Goal: Find specific page/section: Find specific page/section

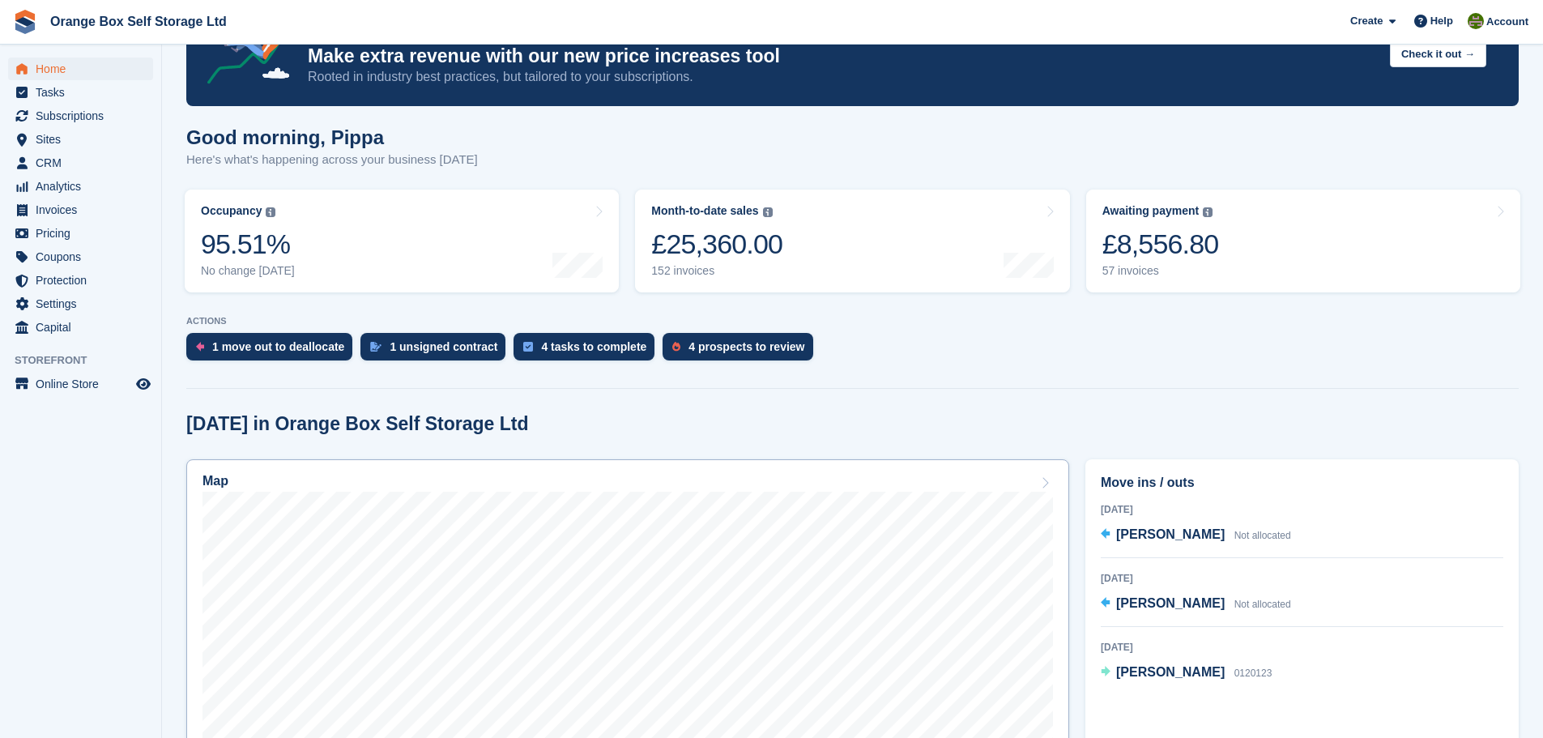
scroll to position [486, 0]
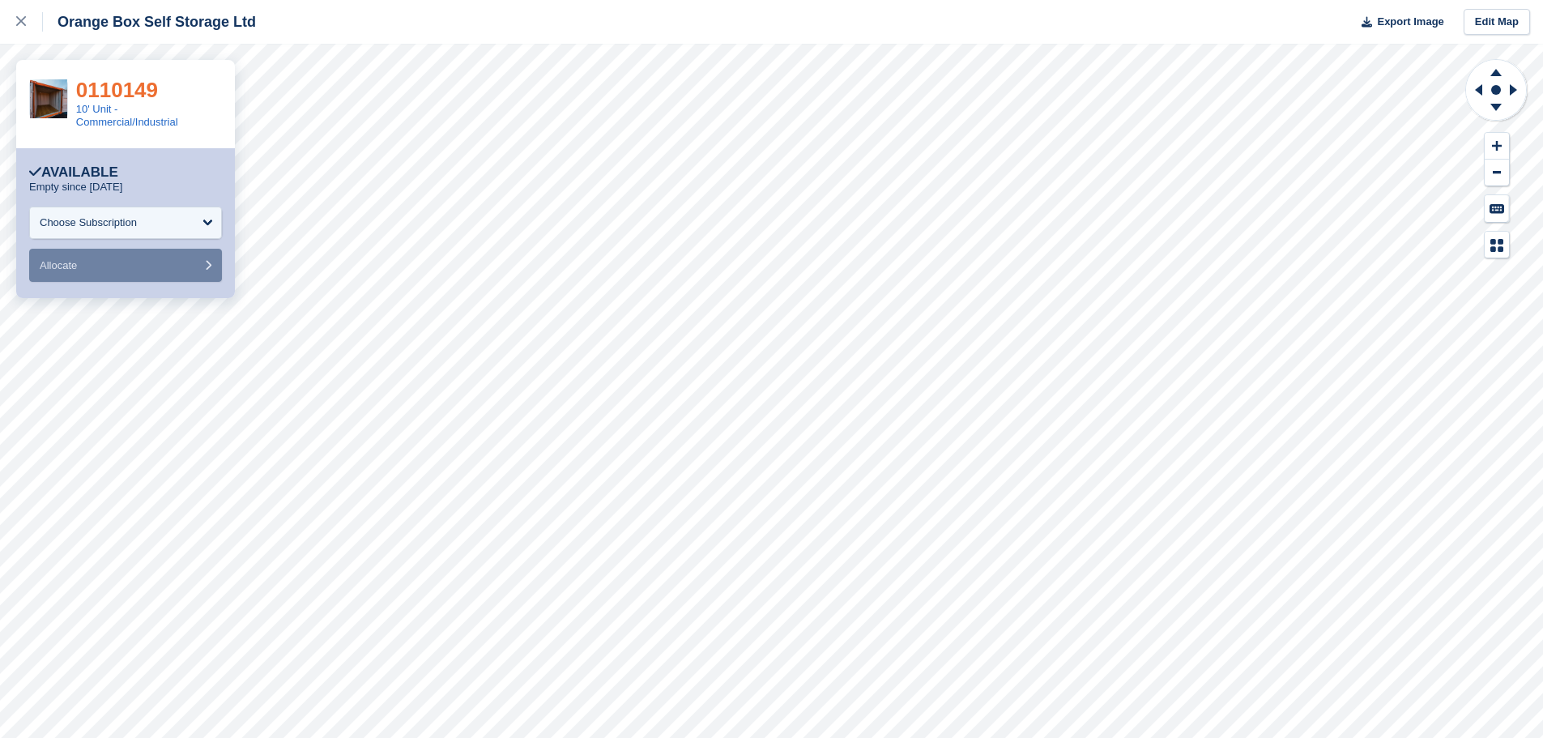
click at [124, 87] on link "0110149" at bounding box center [117, 90] width 82 height 24
click at [1497, 111] on icon at bounding box center [1496, 110] width 42 height 20
click at [1496, 106] on icon at bounding box center [1495, 107] width 11 height 7
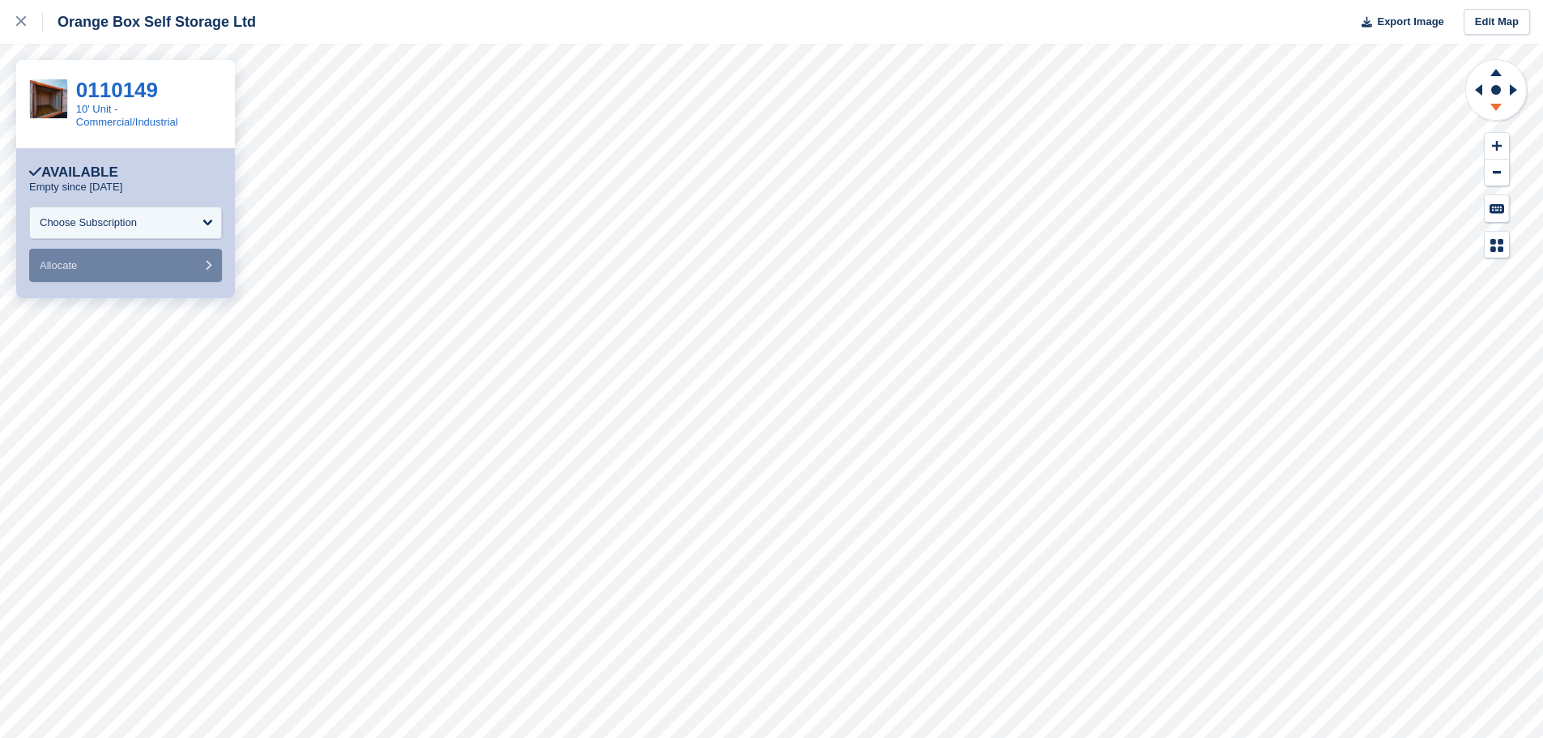
click at [1496, 106] on icon at bounding box center [1495, 107] width 11 height 7
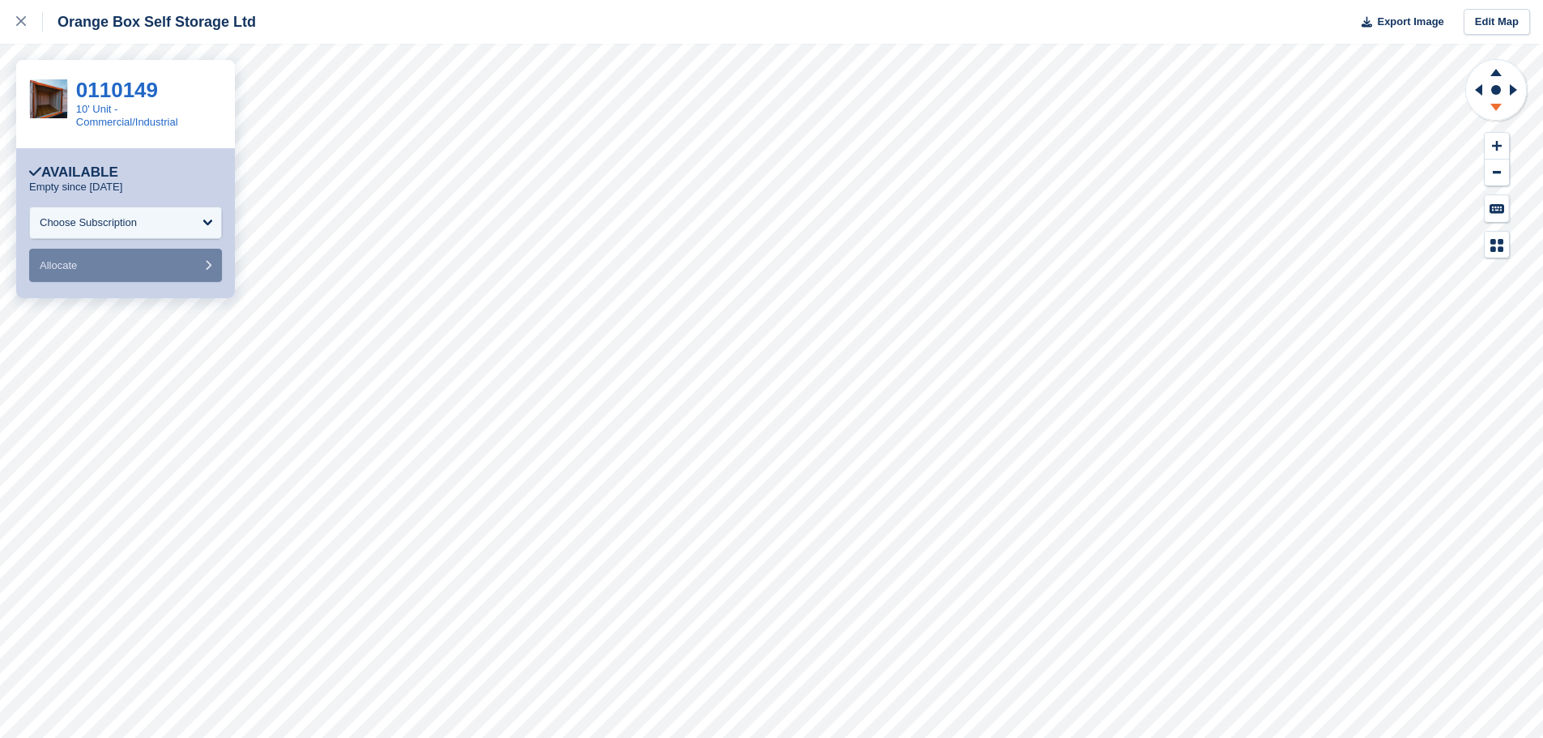
click at [1496, 106] on icon at bounding box center [1495, 107] width 11 height 7
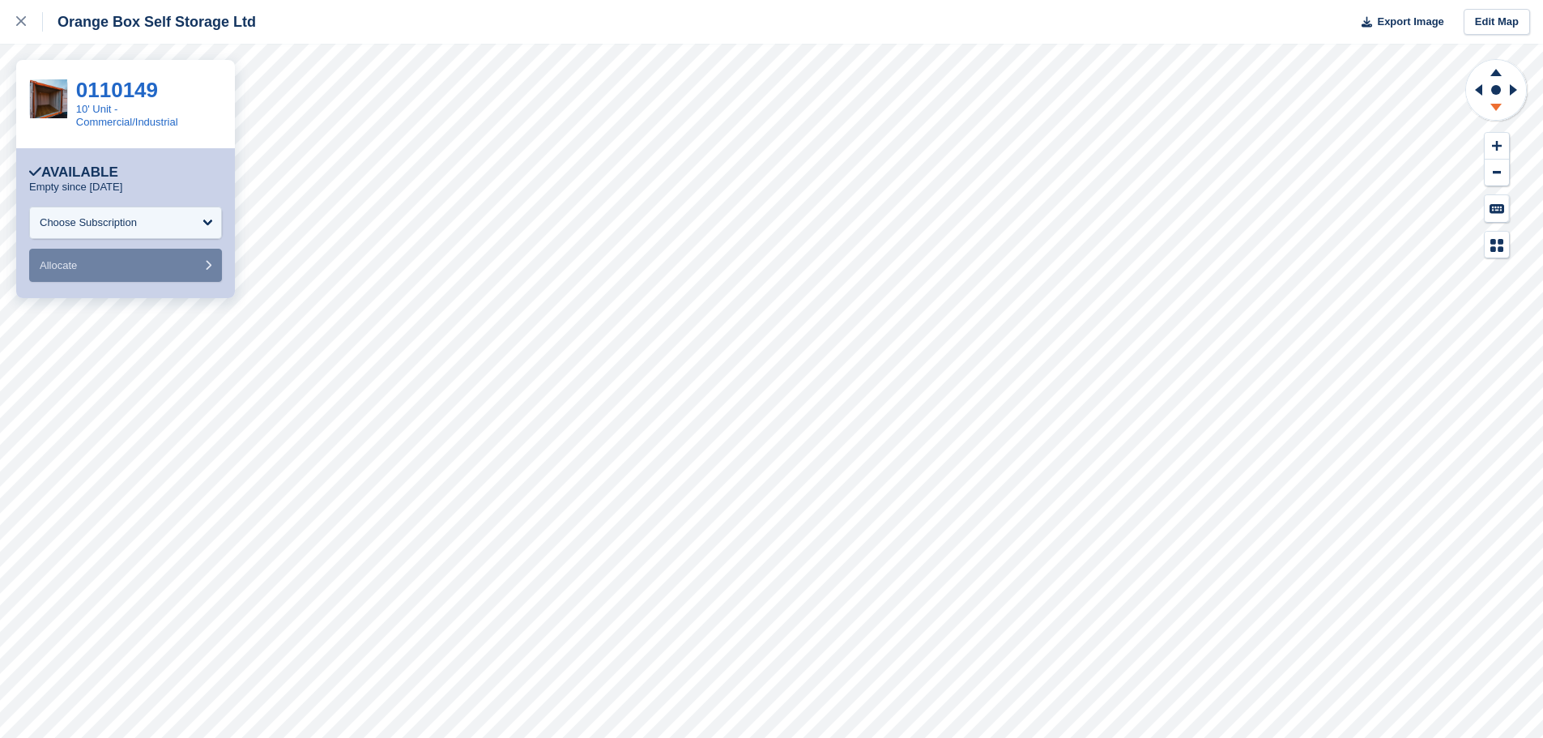
click at [1496, 106] on icon at bounding box center [1495, 107] width 11 height 7
click at [93, 87] on link "022054" at bounding box center [111, 90] width 70 height 24
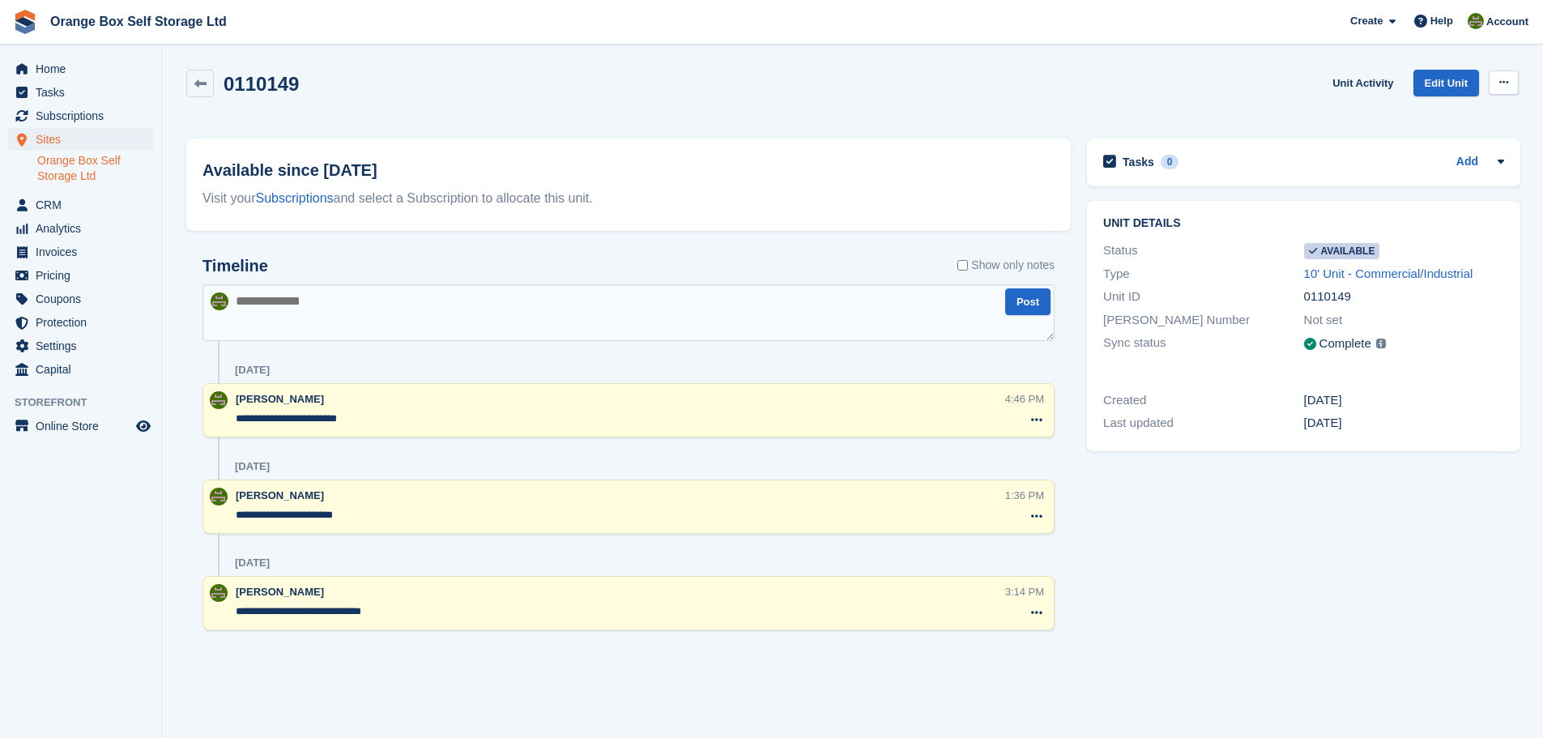
click at [1507, 83] on icon at bounding box center [1503, 82] width 9 height 11
click at [1433, 116] on p "Make unavailable" at bounding box center [1440, 114] width 141 height 21
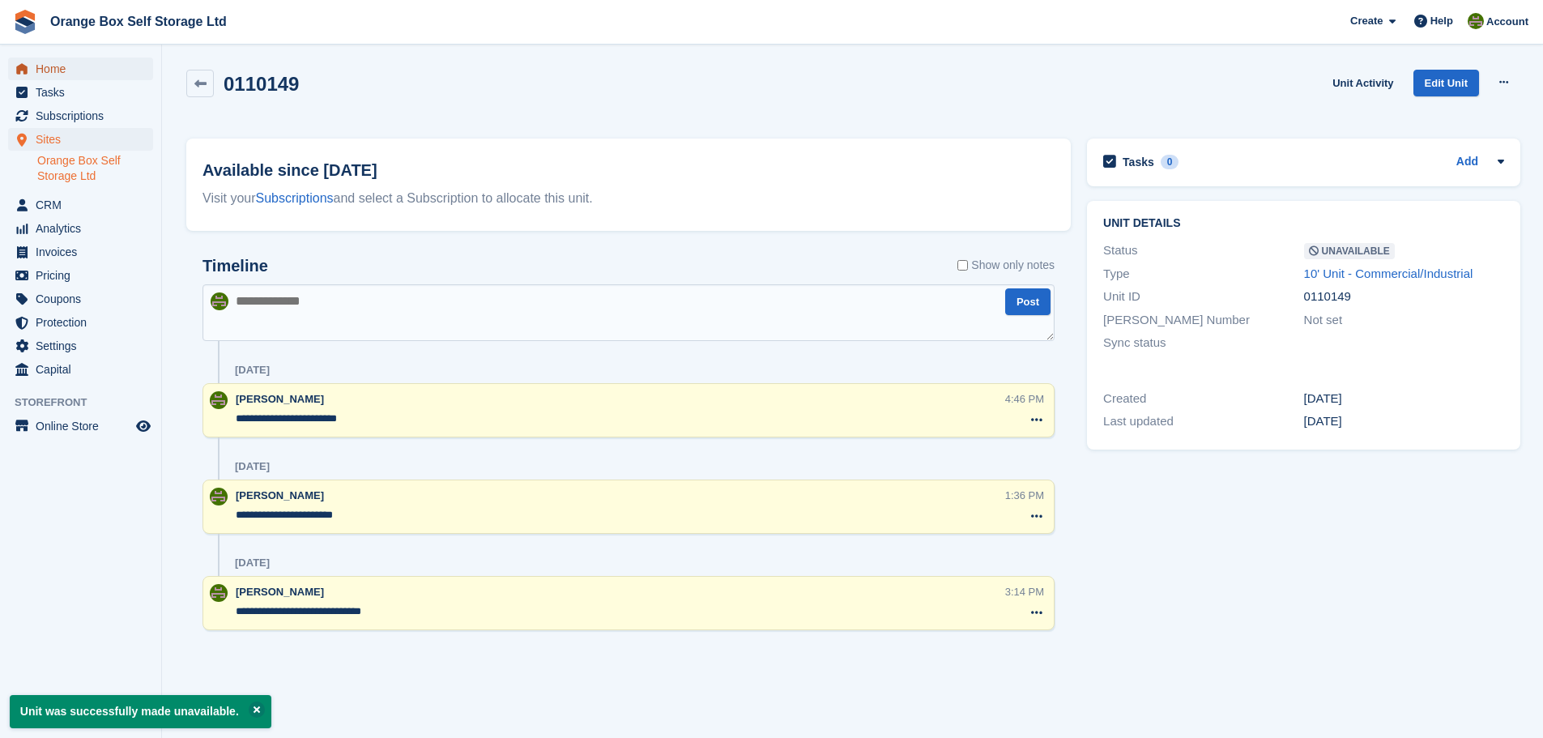
click at [36, 63] on span "Home" at bounding box center [84, 69] width 97 height 23
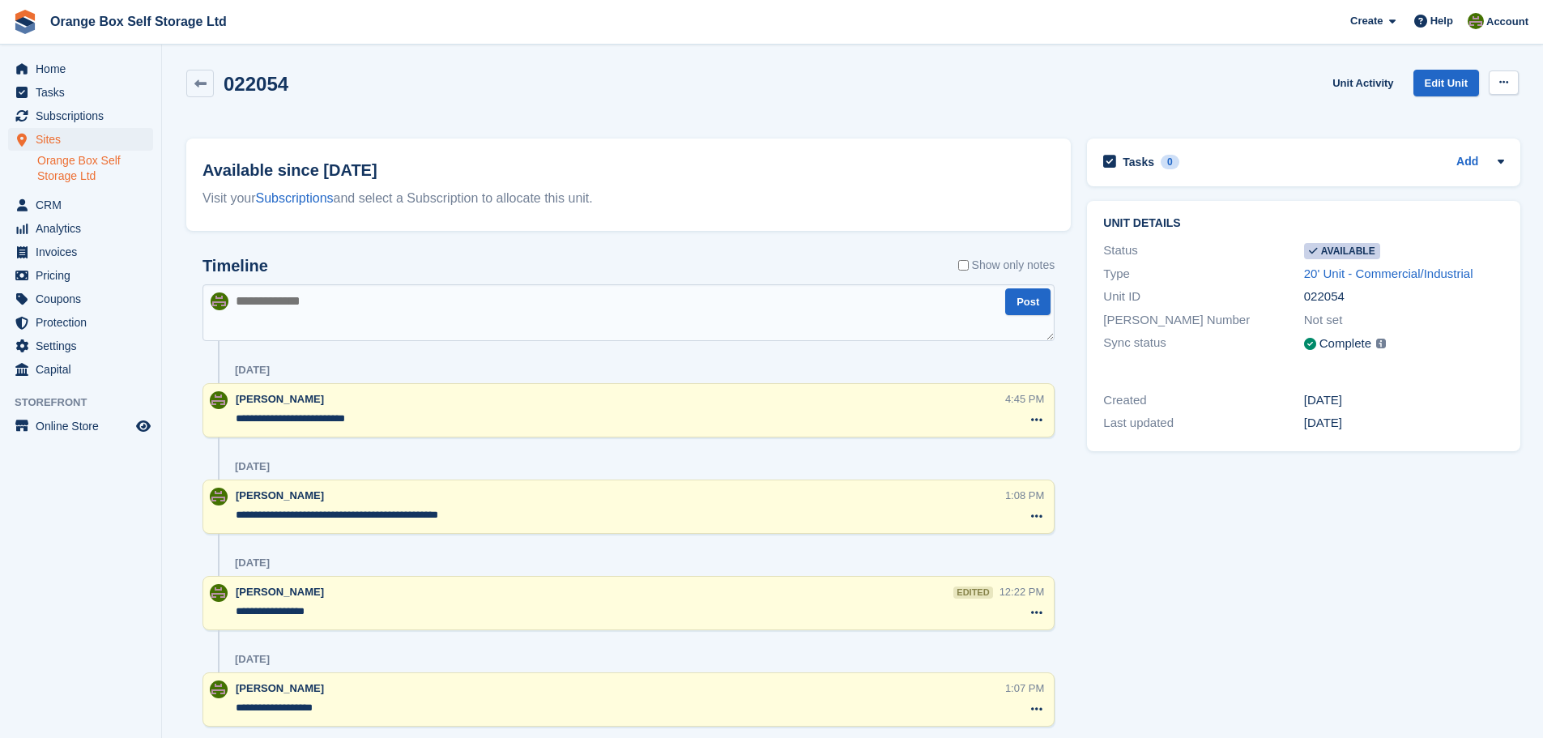
click at [1497, 86] on button at bounding box center [1504, 82] width 30 height 24
click at [1399, 116] on p "Make unavailable" at bounding box center [1440, 114] width 141 height 21
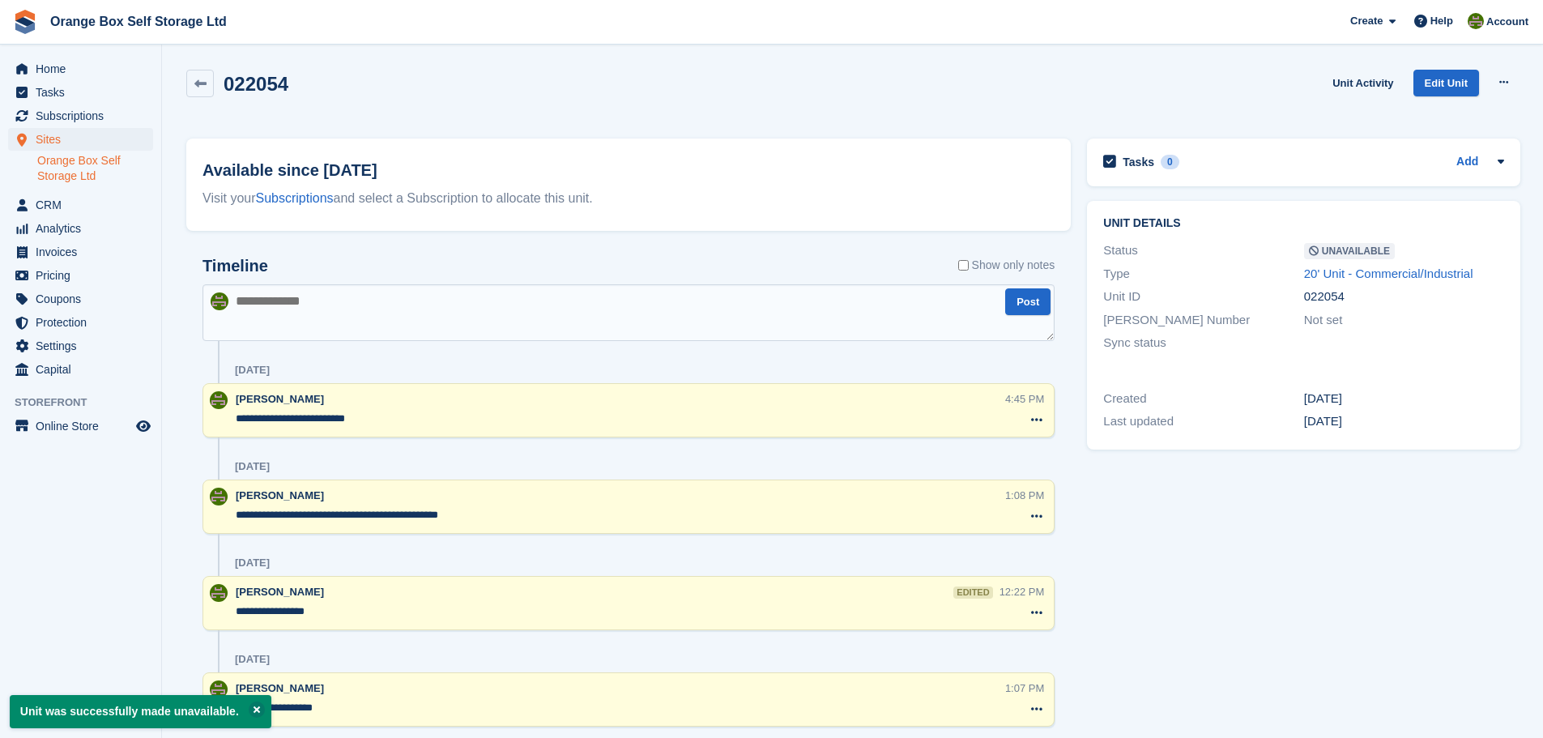
click at [363, 301] on textarea at bounding box center [628, 312] width 852 height 57
click at [201, 82] on icon at bounding box center [200, 84] width 12 height 12
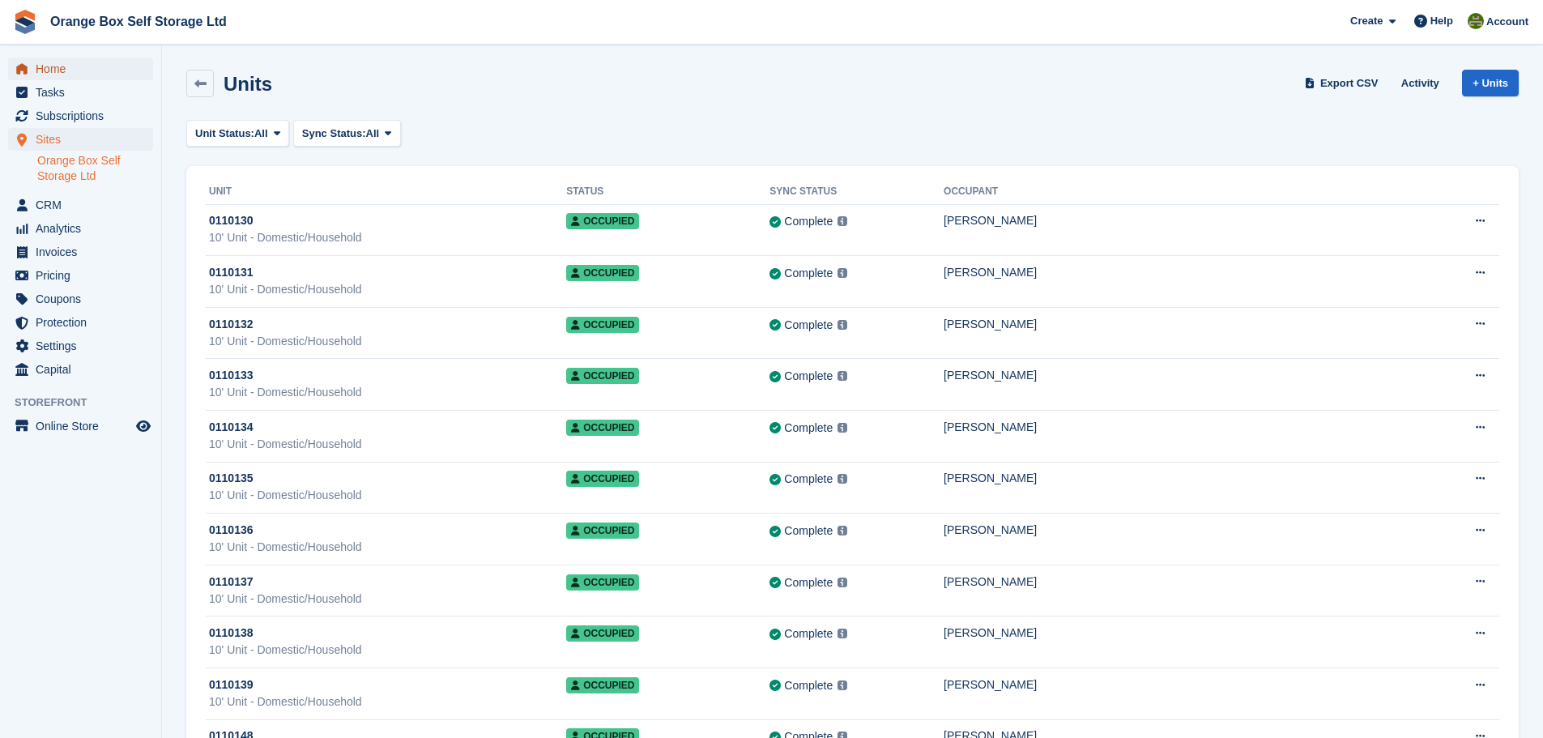
click at [53, 58] on span "Home" at bounding box center [84, 69] width 97 height 23
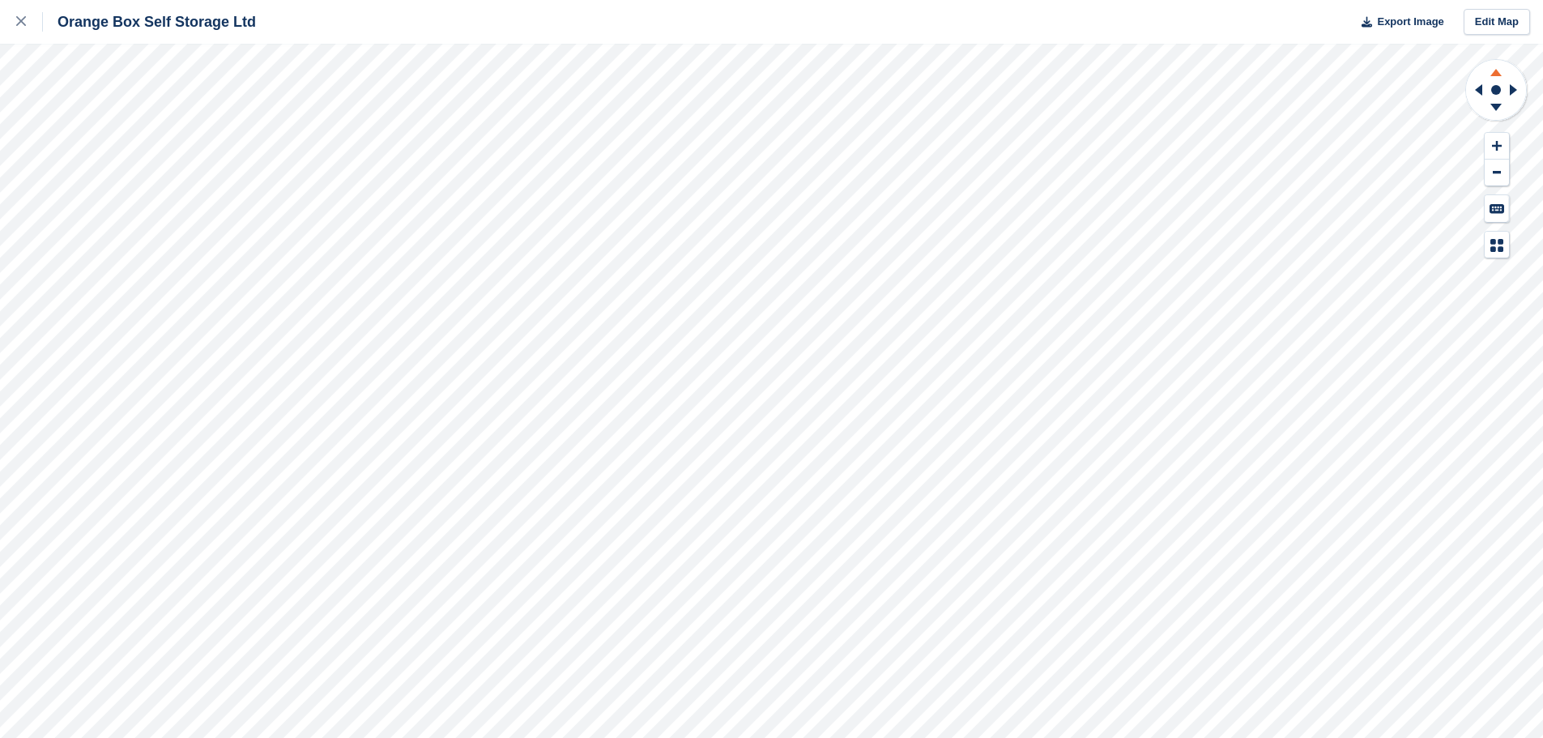
click at [1493, 71] on icon at bounding box center [1496, 70] width 42 height 20
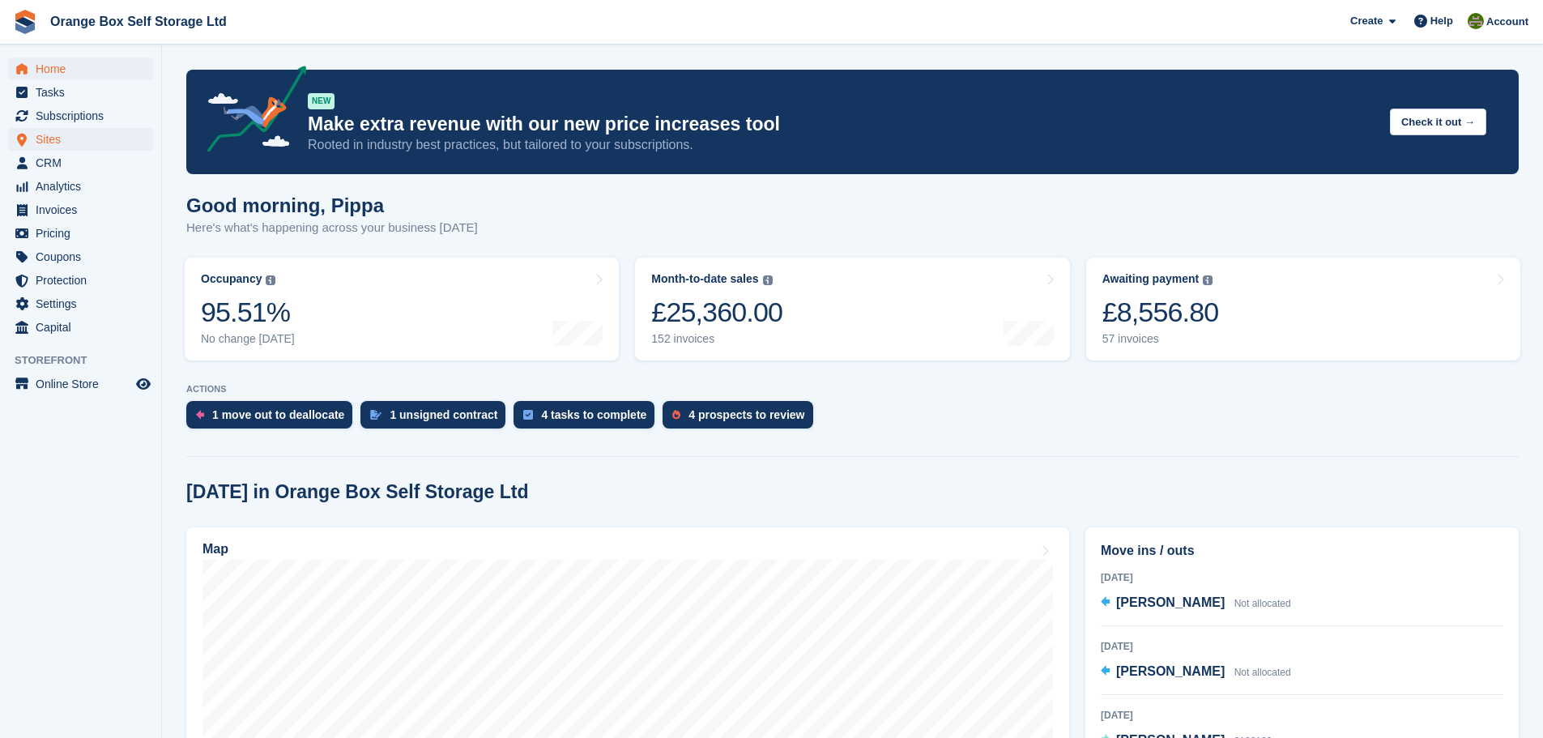
scroll to position [486, 0]
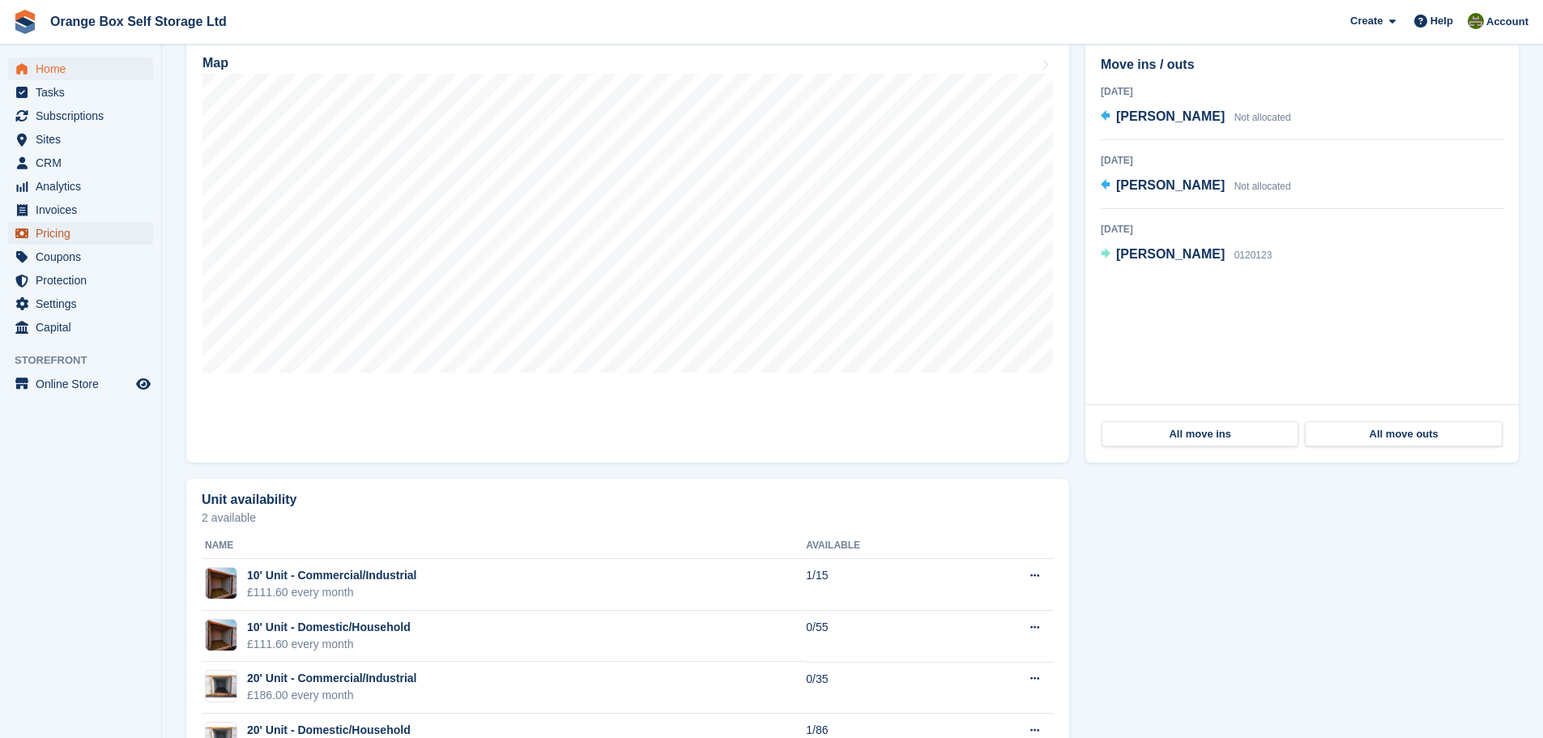
click at [81, 223] on span "Pricing" at bounding box center [84, 233] width 97 height 23
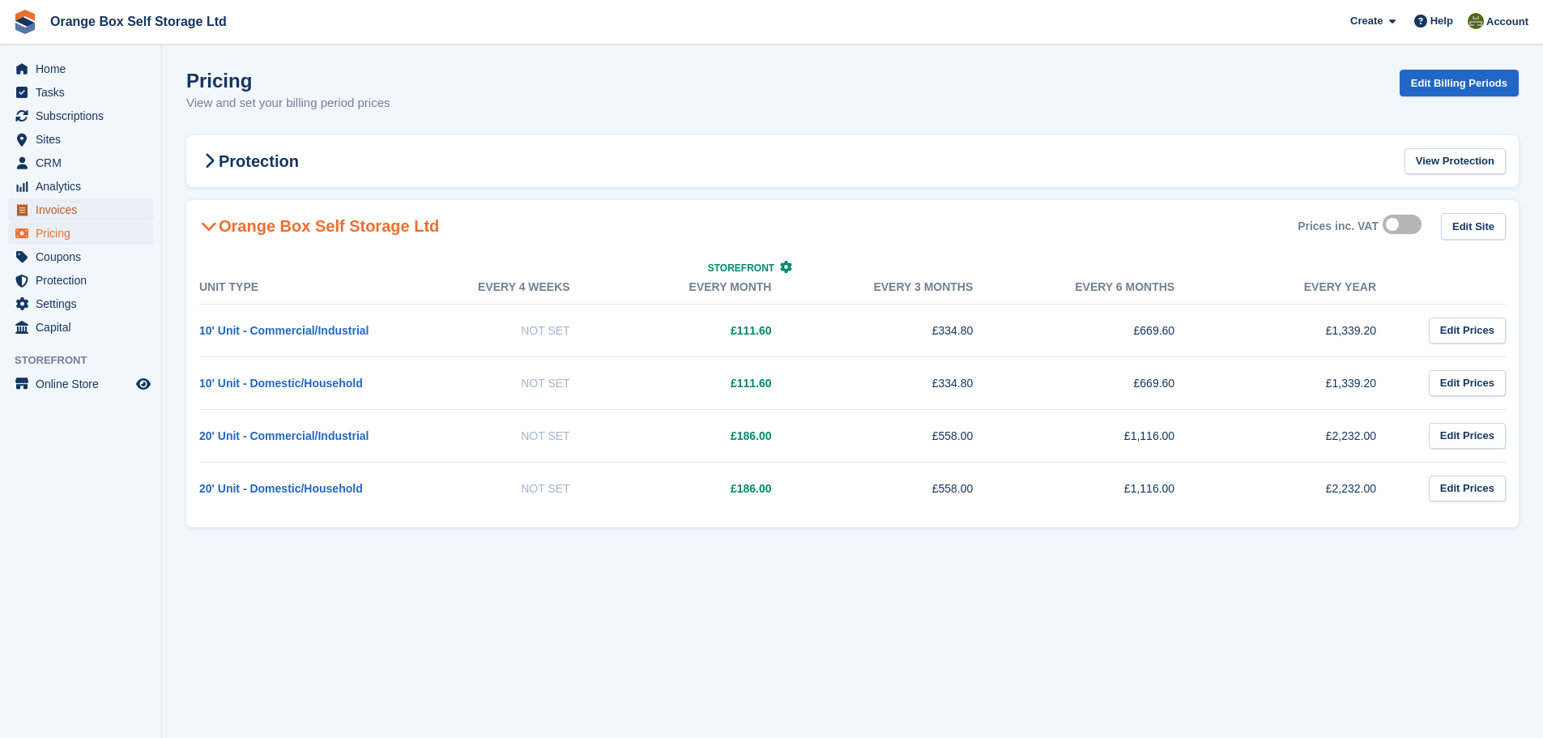
click at [90, 211] on span "Invoices" at bounding box center [84, 209] width 97 height 23
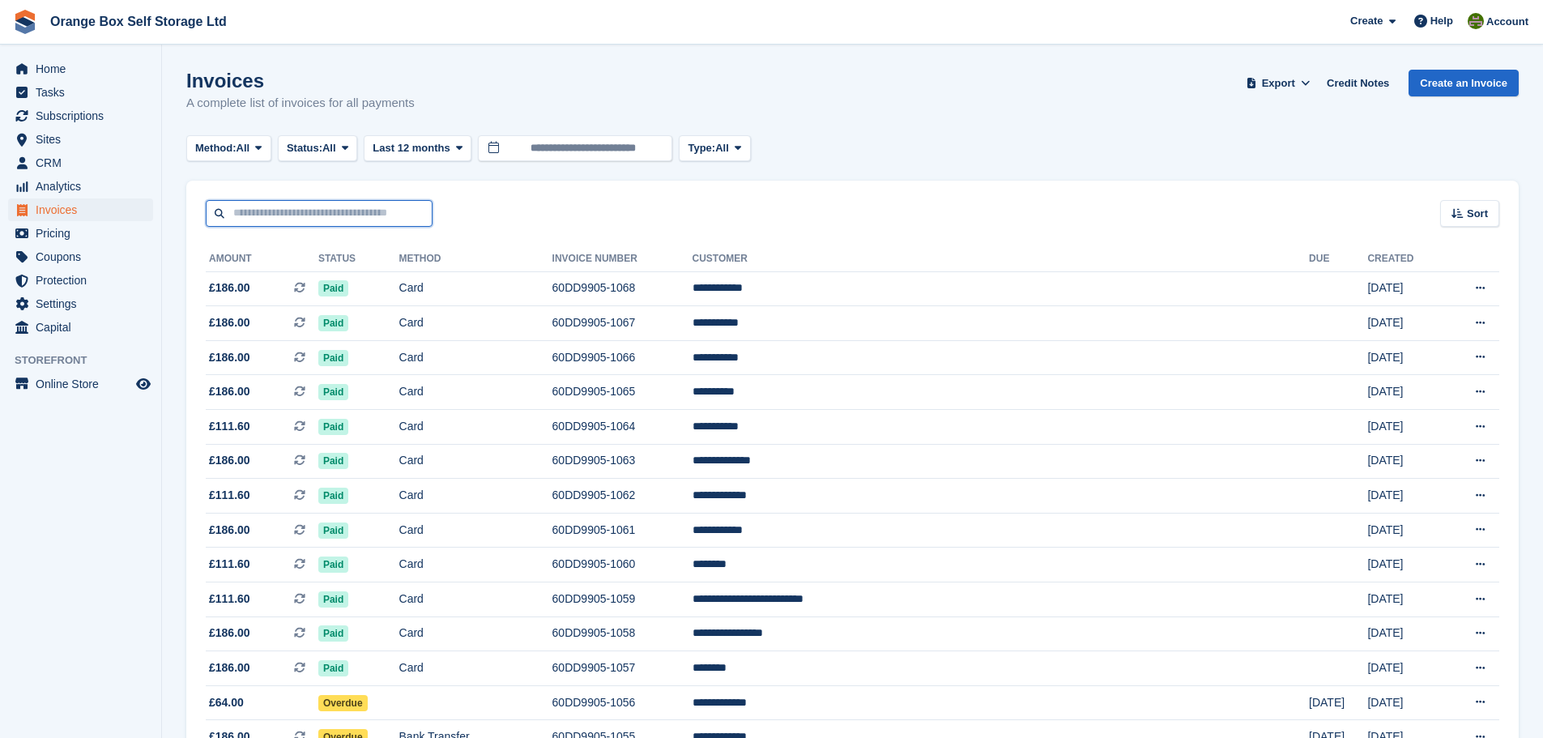
click at [305, 219] on input "text" at bounding box center [319, 213] width 227 height 27
type input "*****"
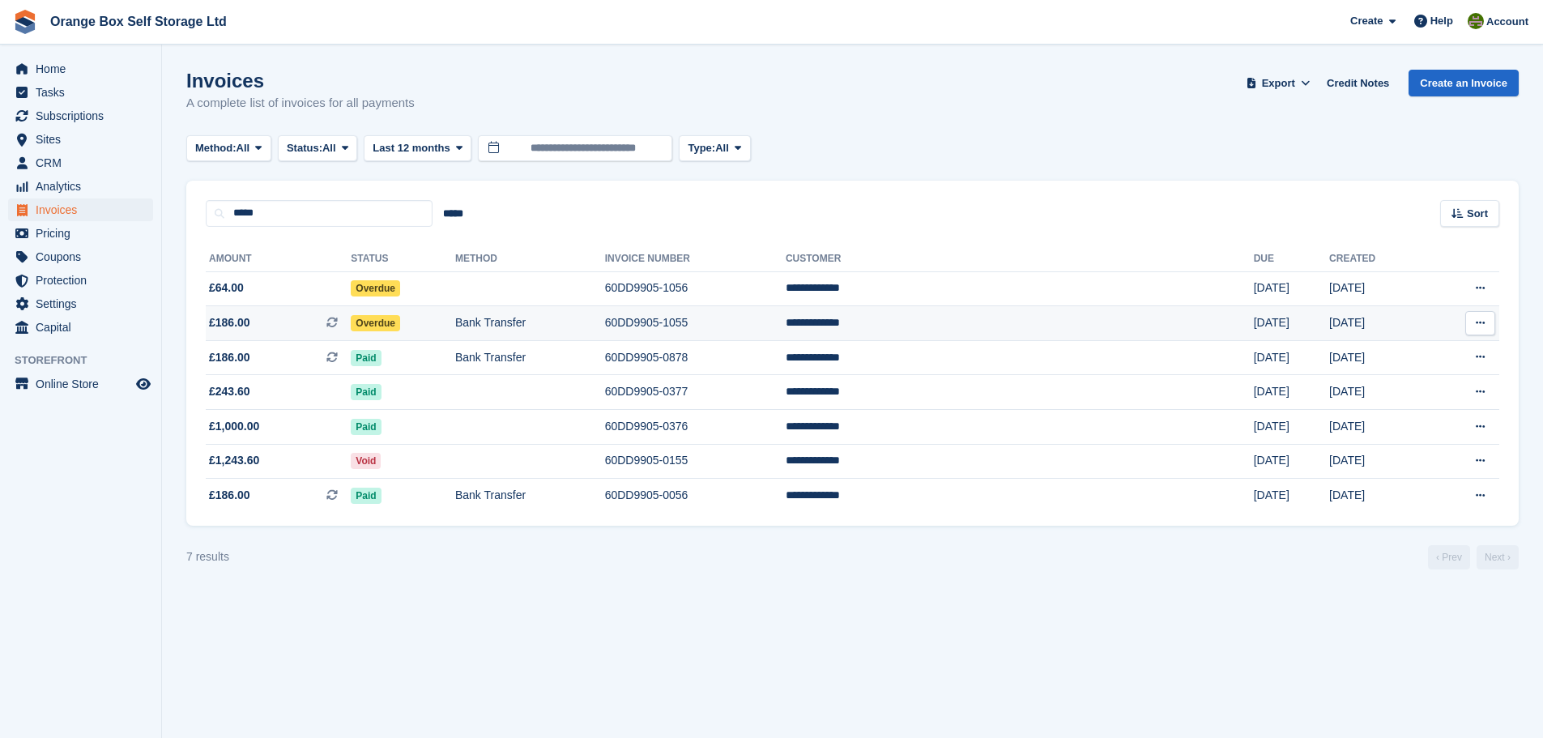
click at [601, 313] on td "Bank Transfer" at bounding box center [530, 323] width 150 height 35
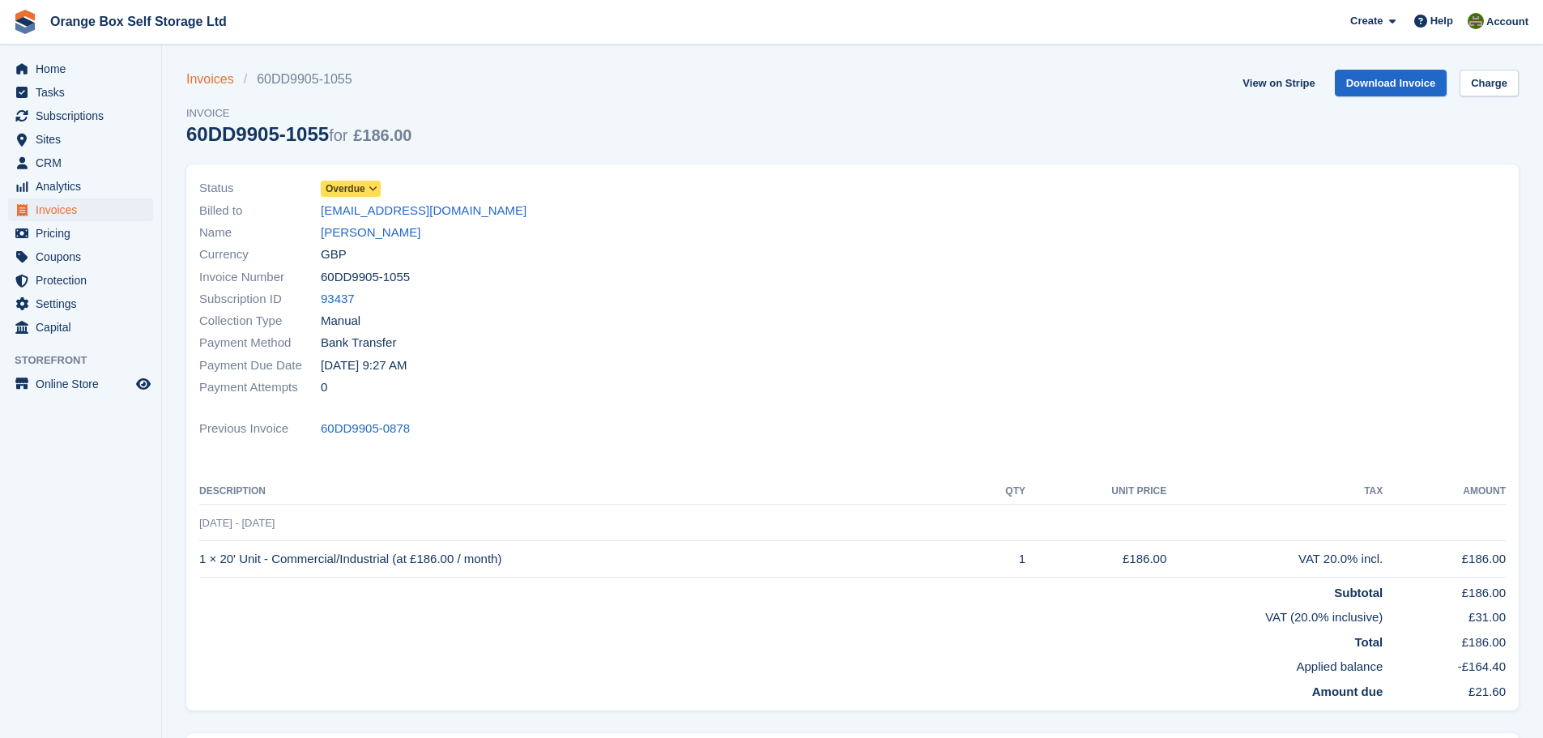
click at [206, 80] on link "Invoices" at bounding box center [215, 79] width 58 height 19
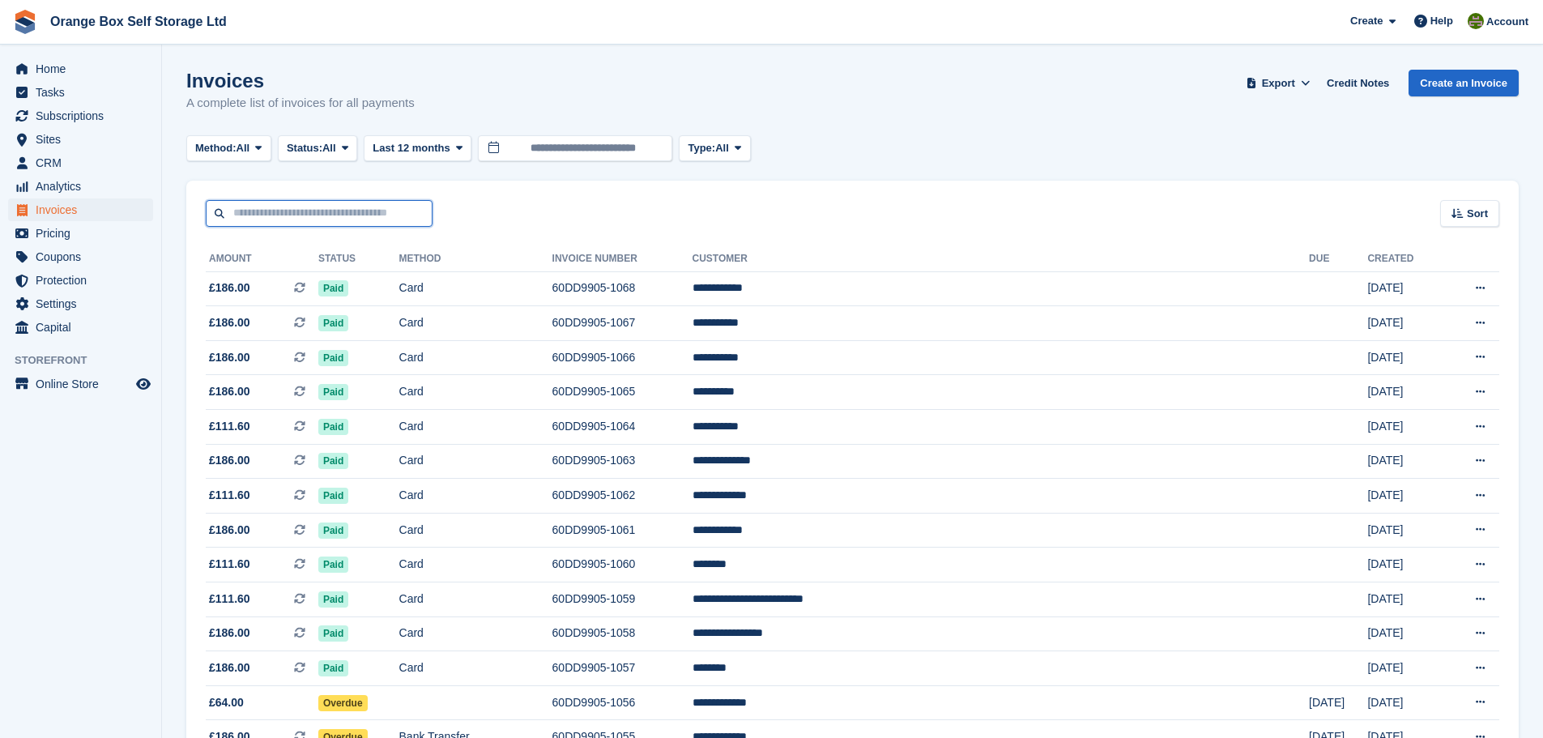
click at [347, 217] on input "text" at bounding box center [319, 213] width 227 height 27
type input "*****"
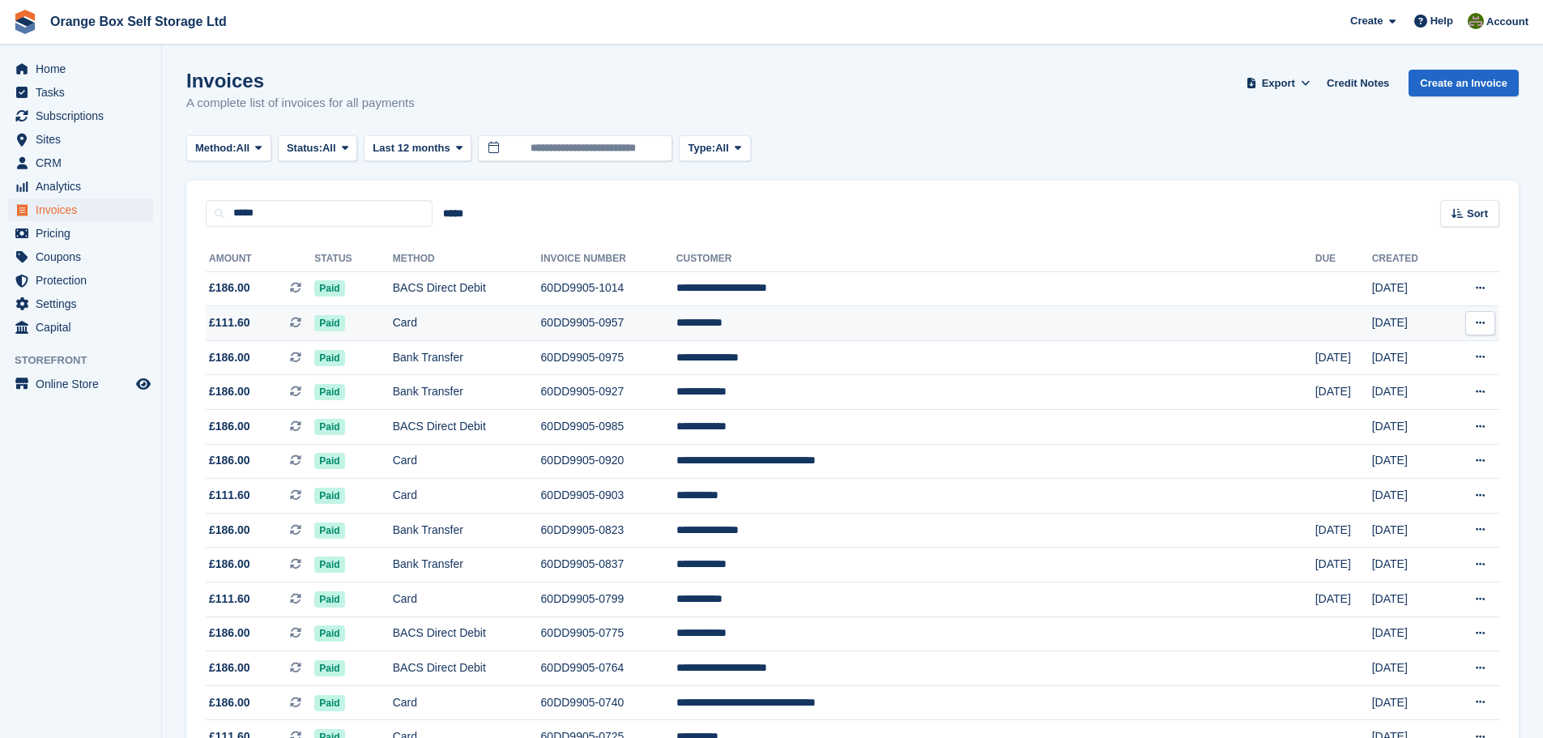
click at [676, 324] on td "60DD9905-0957" at bounding box center [608, 323] width 135 height 35
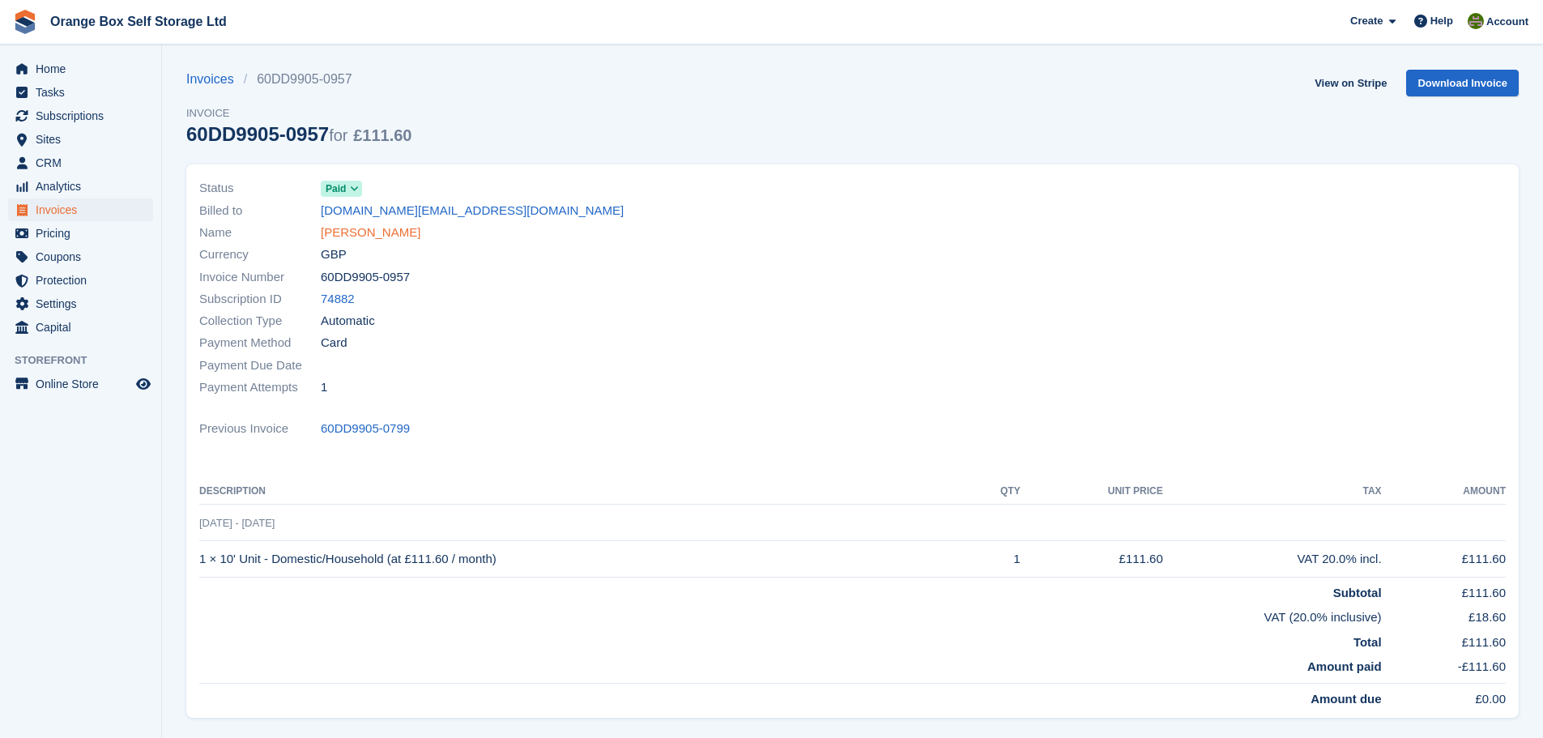
click at [338, 230] on link "[PERSON_NAME]" at bounding box center [371, 233] width 100 height 19
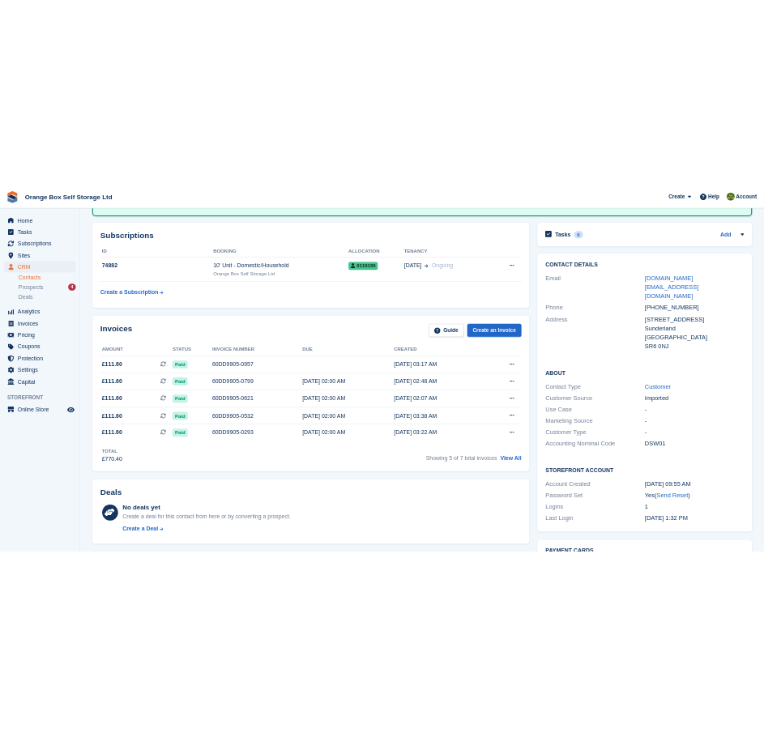
scroll to position [486, 0]
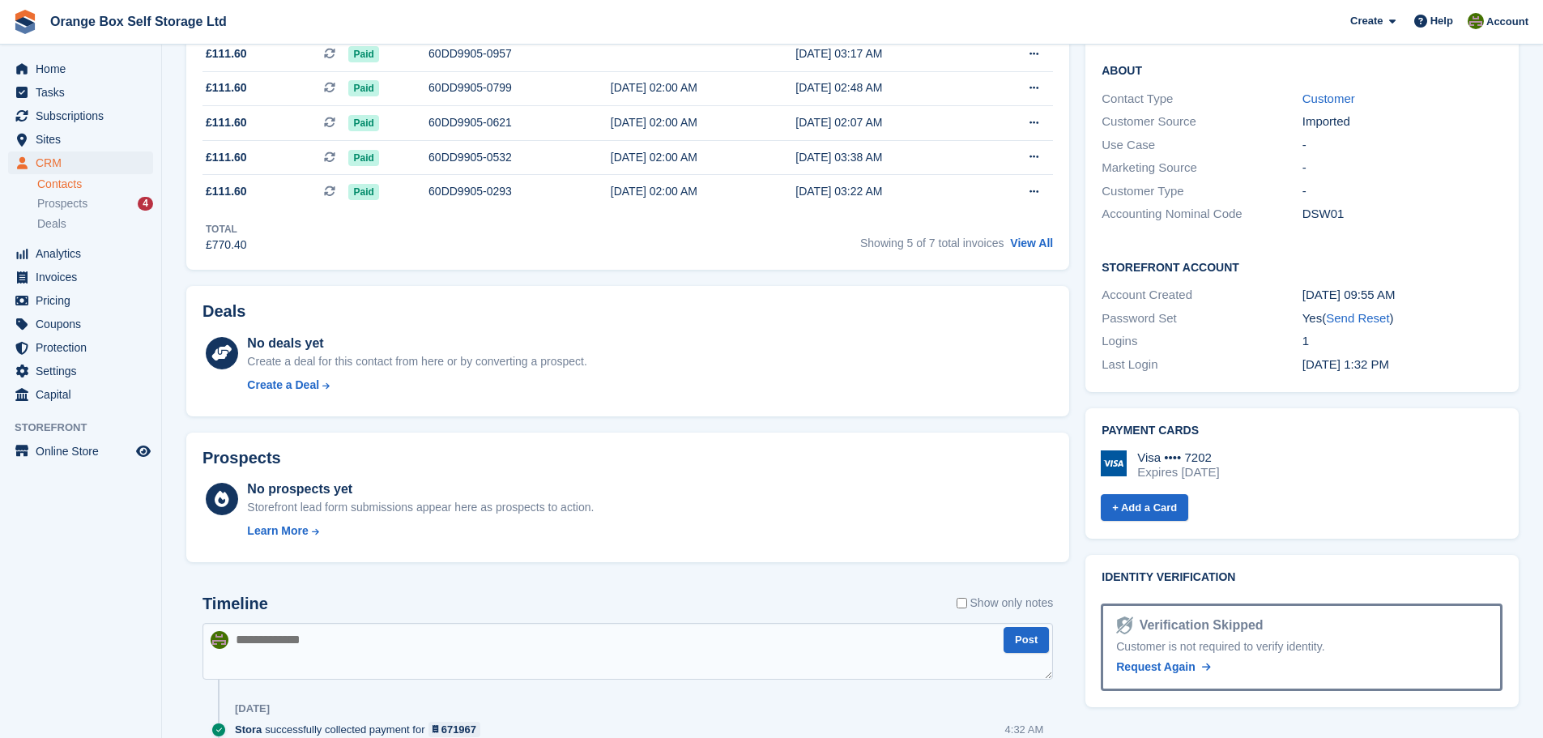
click at [350, 672] on textarea at bounding box center [627, 651] width 850 height 57
type textarea "**********"
